Goal: Information Seeking & Learning: Compare options

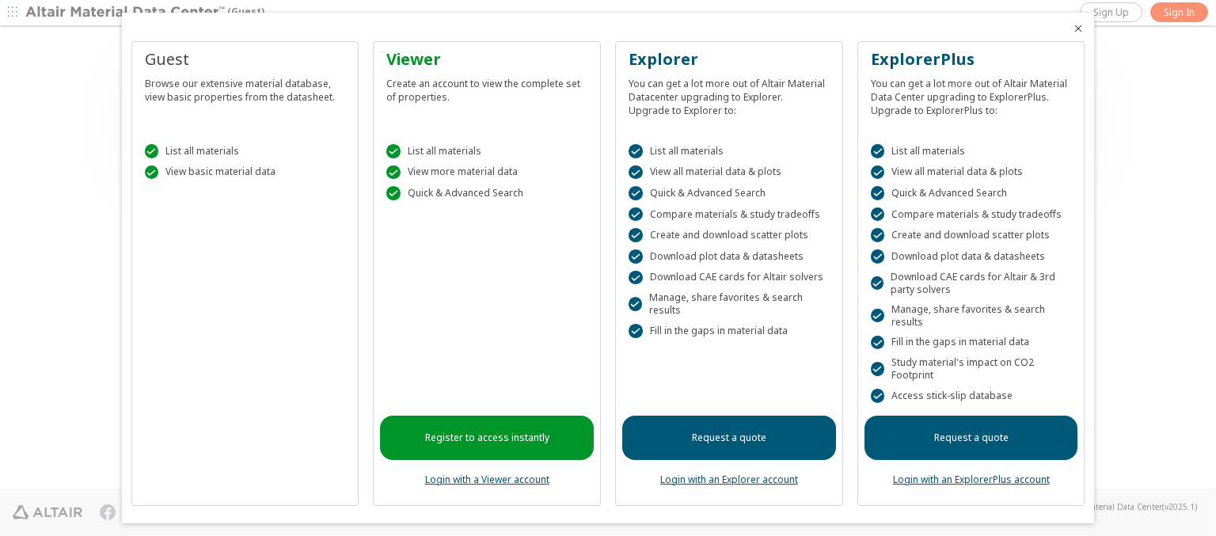
click at [1072, 28] on icon "Close" at bounding box center [1078, 28] width 13 height 13
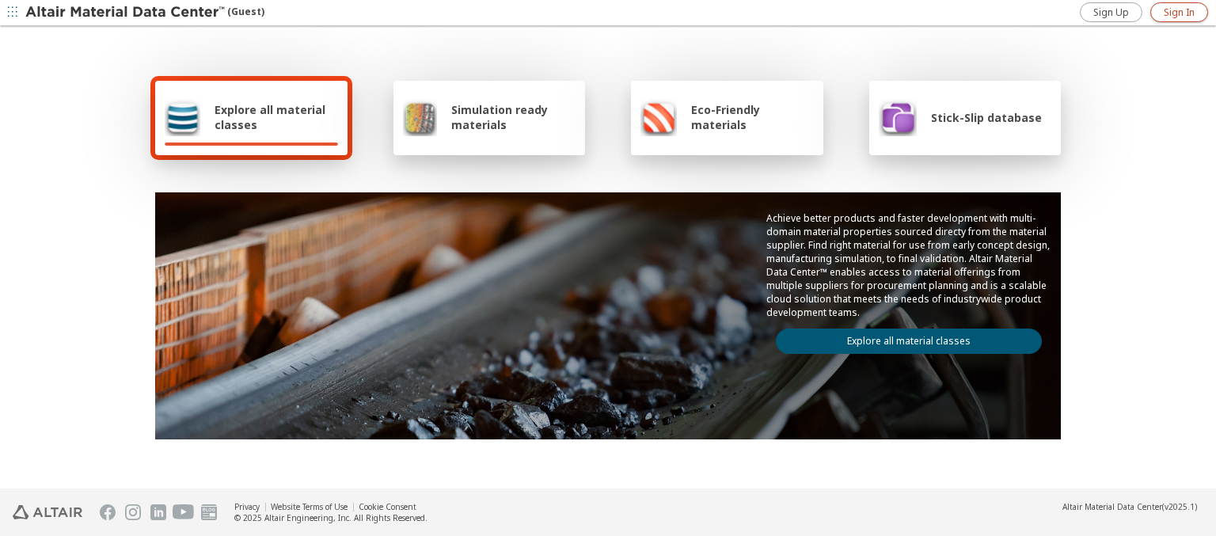
click at [1179, 12] on span "Sign In" at bounding box center [1179, 12] width 31 height 13
click at [126, 13] on img at bounding box center [126, 13] width 202 height 16
click at [270, 117] on span "Explore all material classes" at bounding box center [276, 117] width 123 height 30
click at [902, 337] on link "Explore all material classes" at bounding box center [909, 340] width 266 height 25
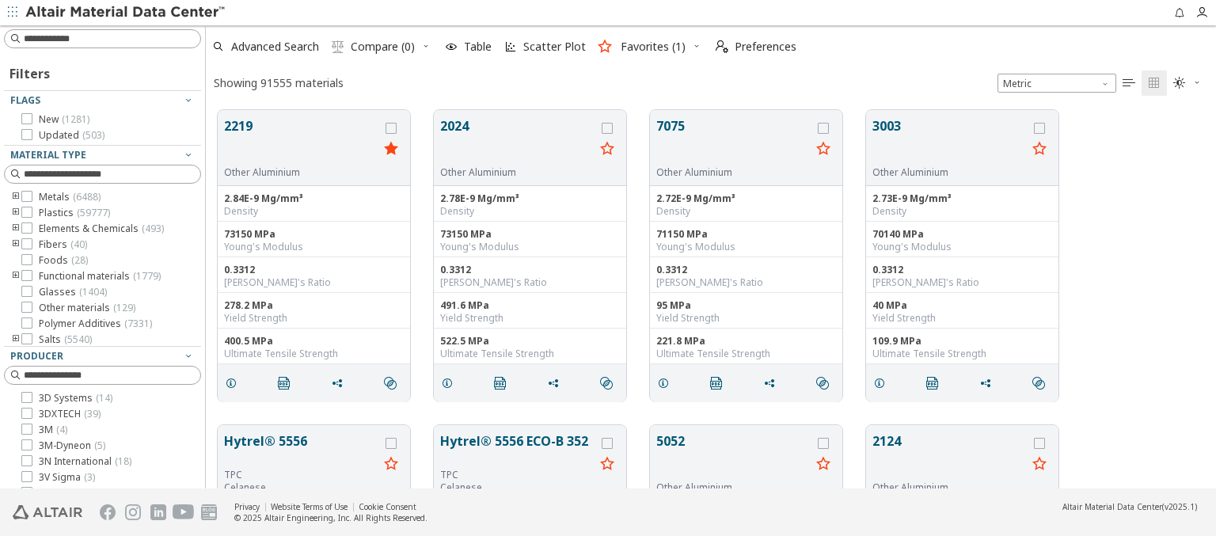
scroll to position [378, 997]
click at [393, 127] on icon "grid" at bounding box center [390, 128] width 11 height 11
click at [609, 127] on icon "grid" at bounding box center [607, 128] width 11 height 11
click at [383, 47] on span "Compare (2)" at bounding box center [383, 46] width 64 height 11
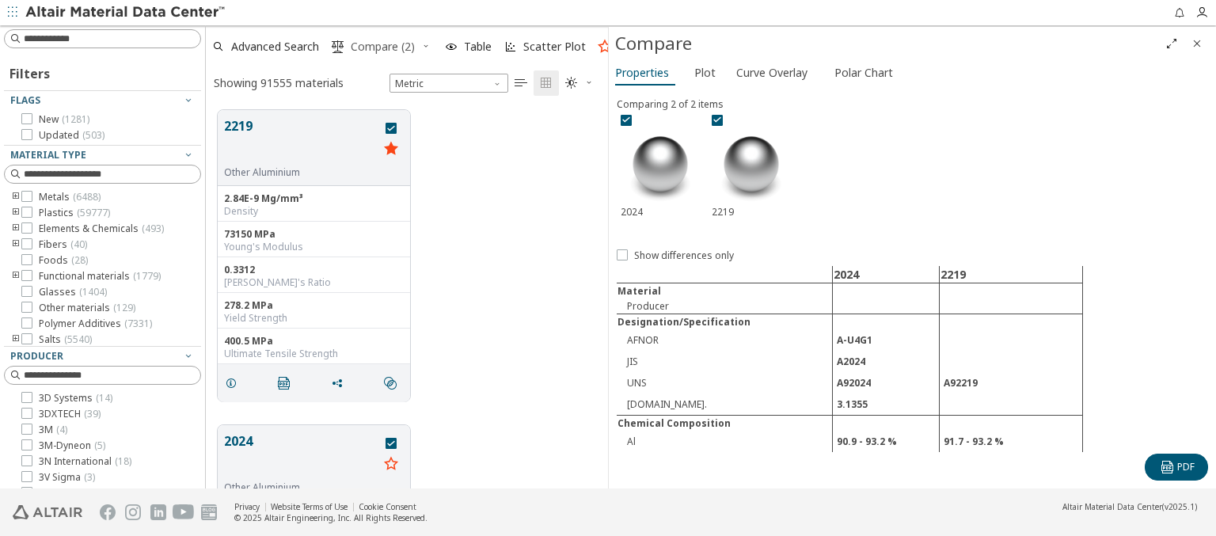
scroll to position [378, 389]
click at [771, 72] on span "Curve Overlay" at bounding box center [771, 72] width 71 height 25
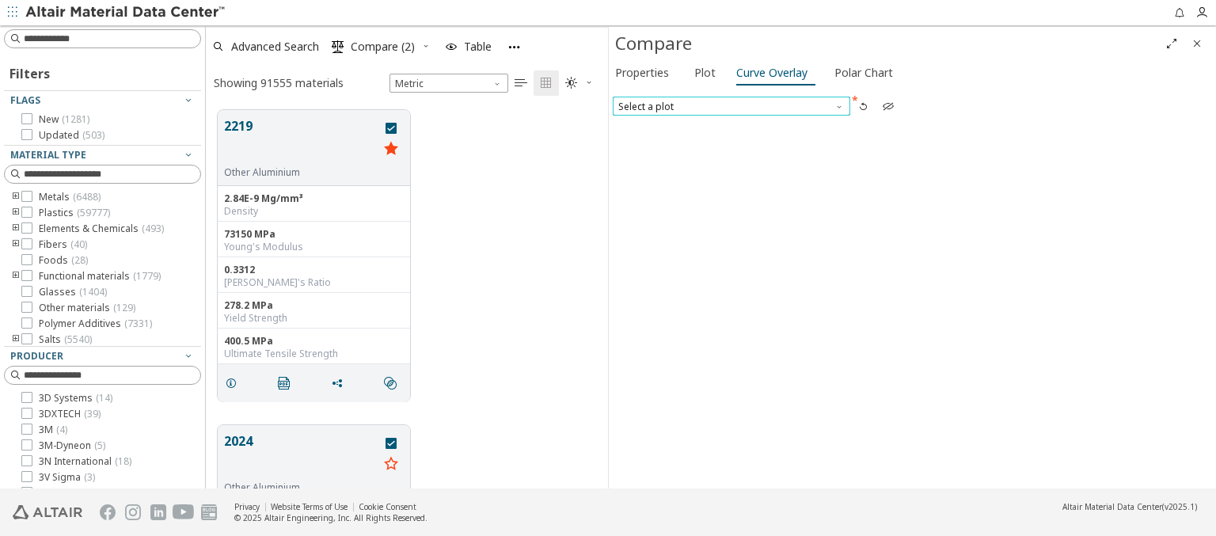
click at [731, 105] on span "Select a plot" at bounding box center [731, 106] width 237 height 19
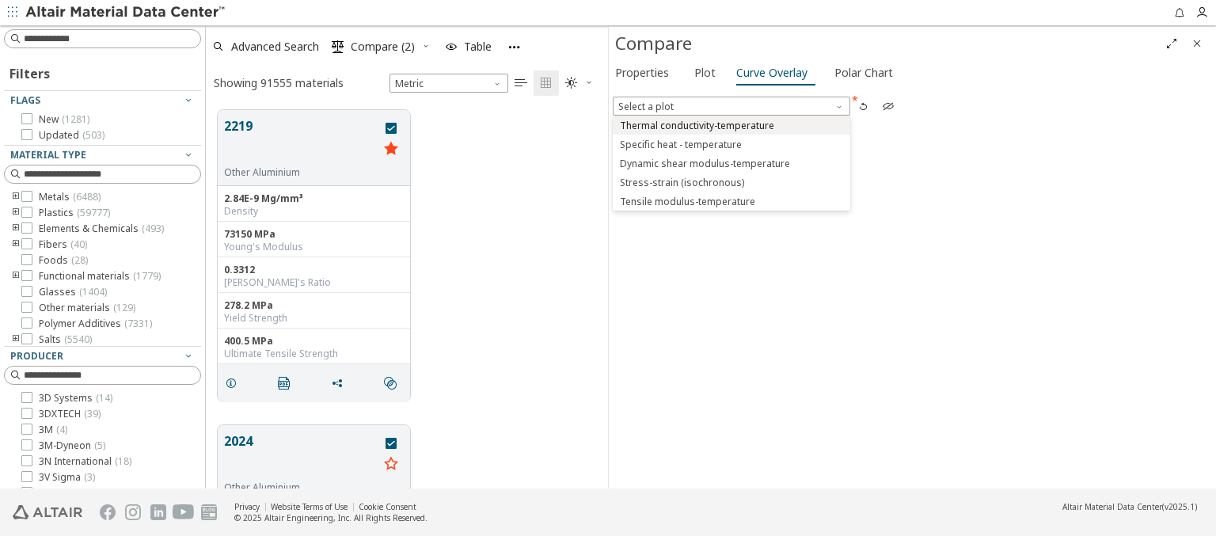
click at [731, 124] on span "Thermal conductivity-temperature" at bounding box center [697, 126] width 154 height 13
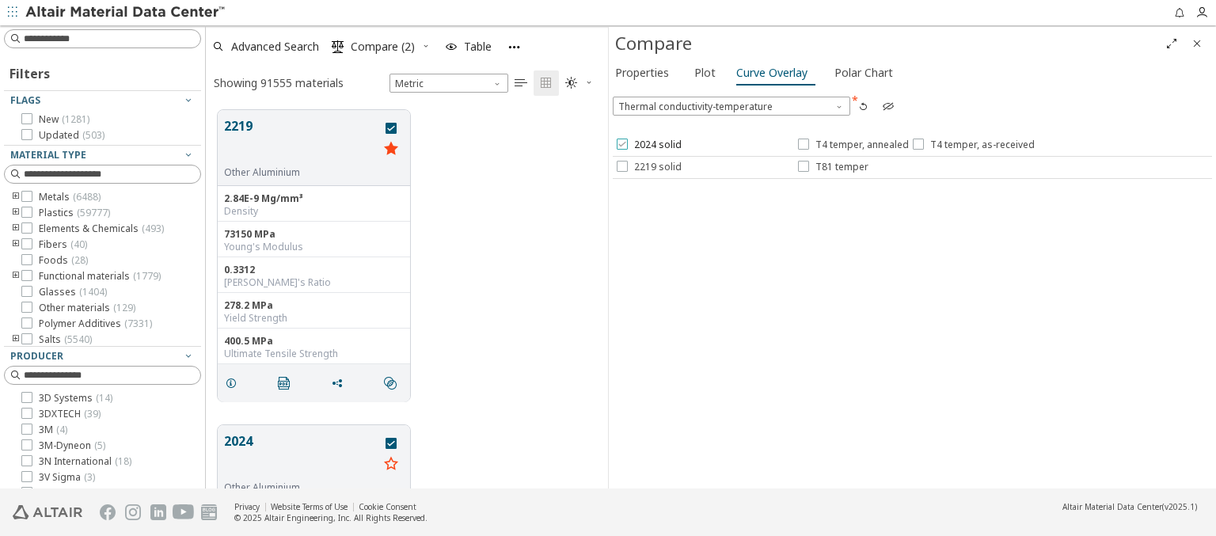
click at [647, 145] on span "2024 solid" at bounding box center [657, 145] width 47 height 13
click at [852, 145] on span "T4 temper, annealed" at bounding box center [861, 145] width 93 height 13
click at [970, 145] on span "T4 temper, as-received" at bounding box center [982, 145] width 104 height 13
click at [647, 166] on span "2219 solid" at bounding box center [657, 167] width 47 height 13
click at [832, 166] on span "T81 temper" at bounding box center [841, 167] width 53 height 13
